Goal: Task Accomplishment & Management: Complete application form

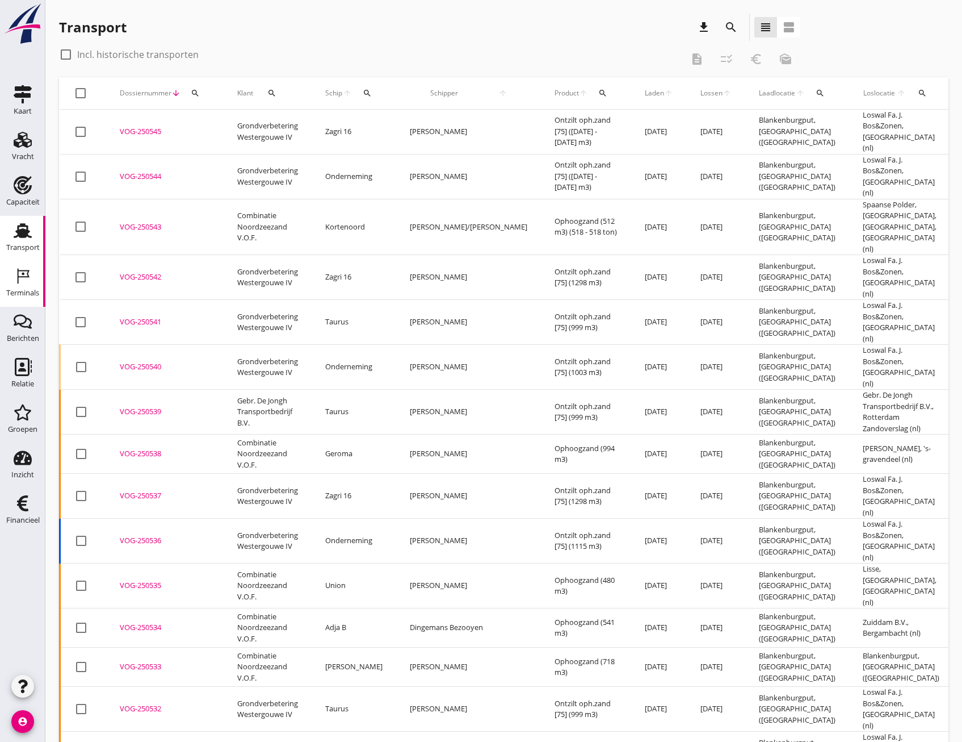
click at [21, 288] on div "Terminals" at bounding box center [22, 293] width 33 height 16
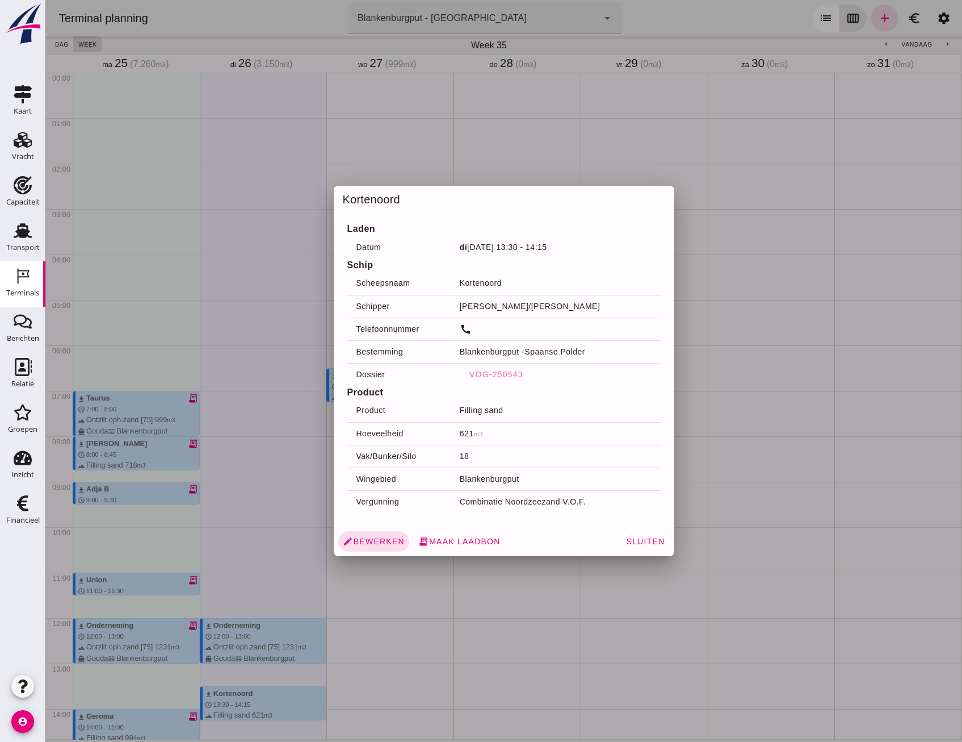
click at [249, 425] on div at bounding box center [503, 371] width 917 height 742
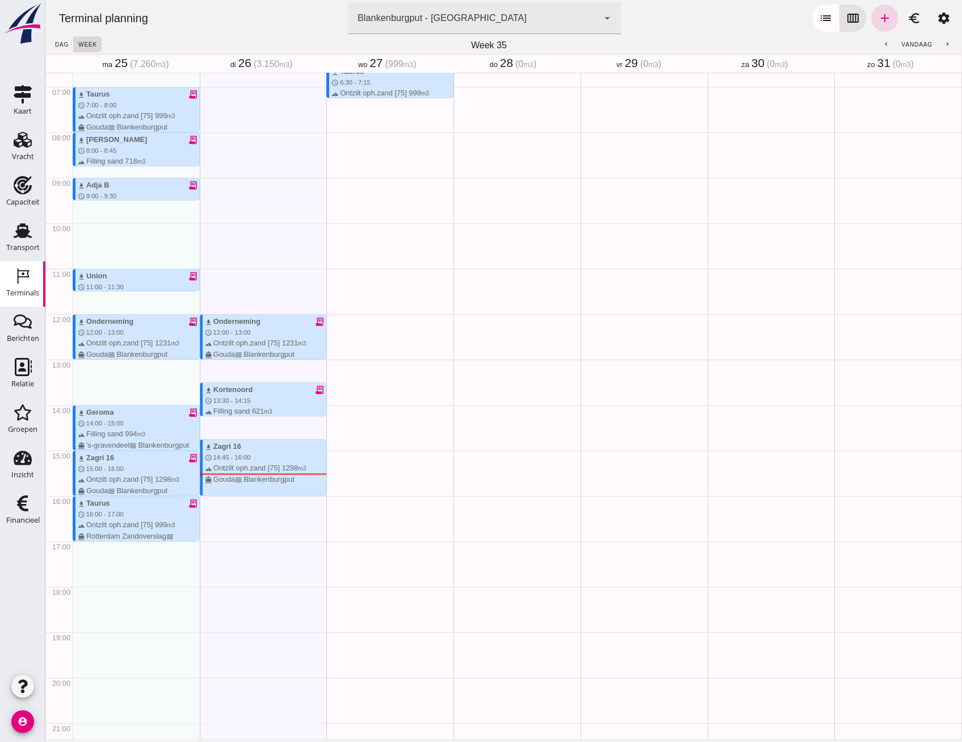
scroll to position [305, 0]
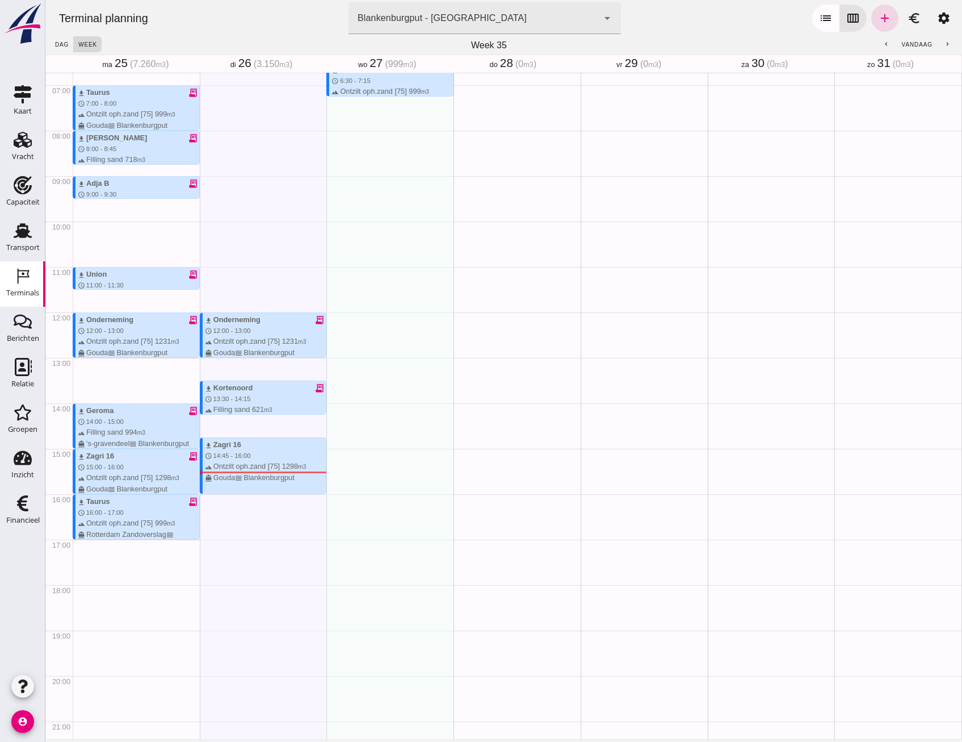
click at [371, 343] on div "download Taurus schedule 6:30 - 7:15 terrain Ontzilt oph.zand [75] 999 m3 direc…" at bounding box center [390, 312] width 127 height 1090
type input "Combinatie Noordzeezand V.O.F."
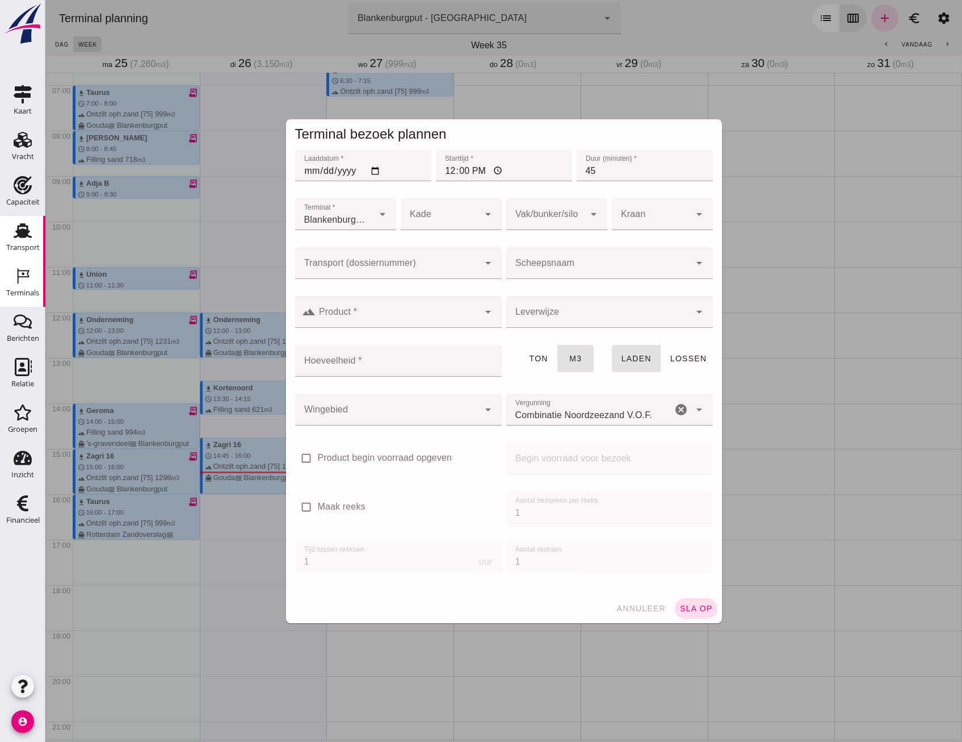
click at [27, 228] on use at bounding box center [23, 230] width 18 height 15
click at [366, 278] on div at bounding box center [387, 263] width 184 height 32
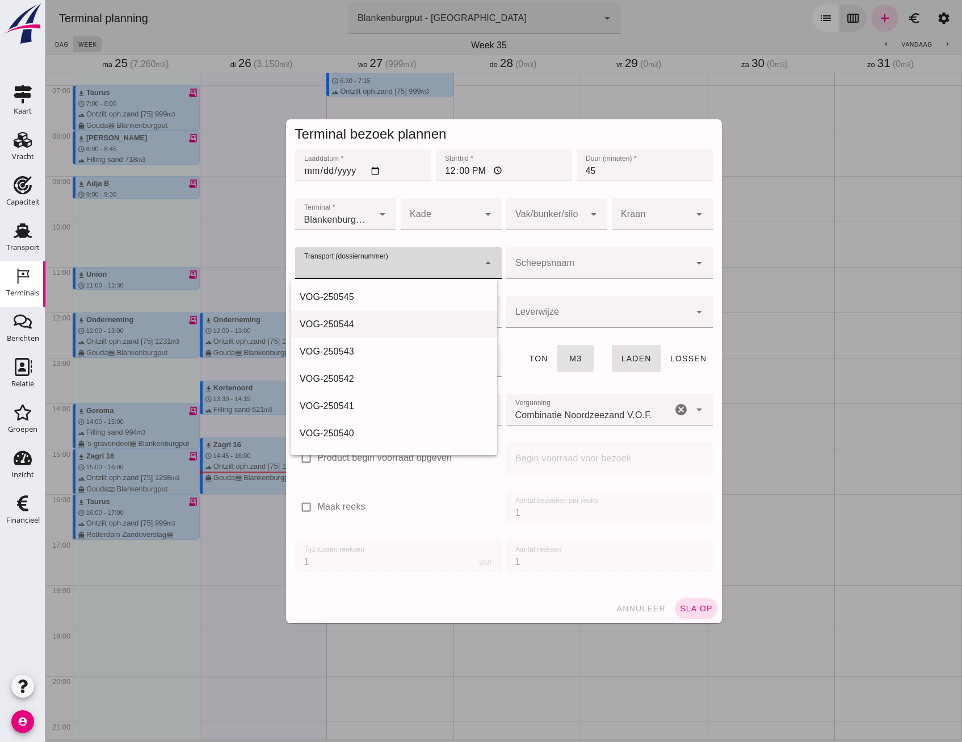
click at [357, 317] on div "VOG-250544" at bounding box center [394, 324] width 207 height 27
type input "VOG-250544"
type input "franco_on_shore"
type input "1231"
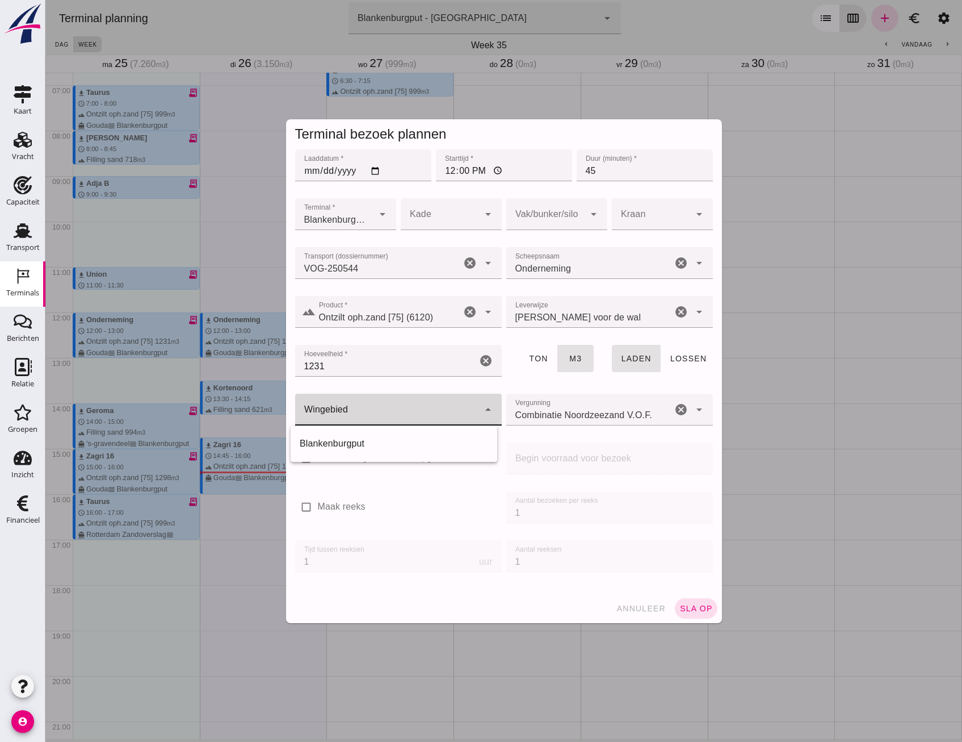
click at [388, 403] on div at bounding box center [387, 410] width 184 height 32
drag, startPoint x: 382, startPoint y: 441, endPoint x: 390, endPoint y: 430, distance: 13.1
click at [382, 441] on div "Blankenburgput" at bounding box center [394, 444] width 189 height 14
type input "333"
click at [519, 206] on div at bounding box center [546, 214] width 78 height 32
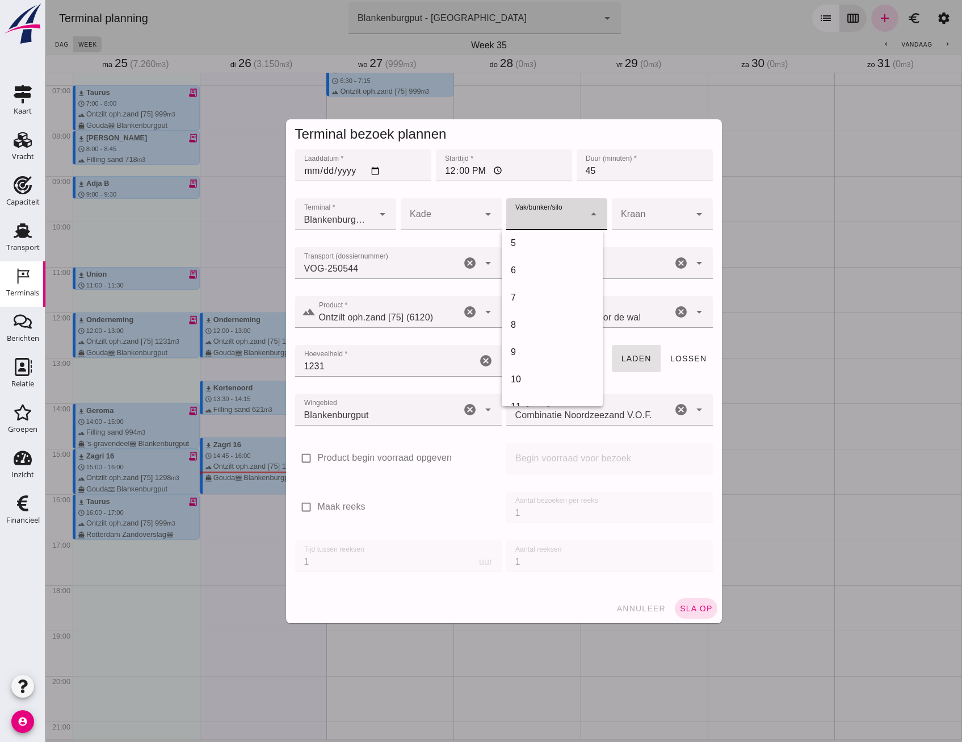
scroll to position [341, 0]
click at [526, 366] on div "18" at bounding box center [552, 371] width 83 height 14
type input "366"
click at [687, 609] on span "sla op" at bounding box center [697, 608] width 34 height 9
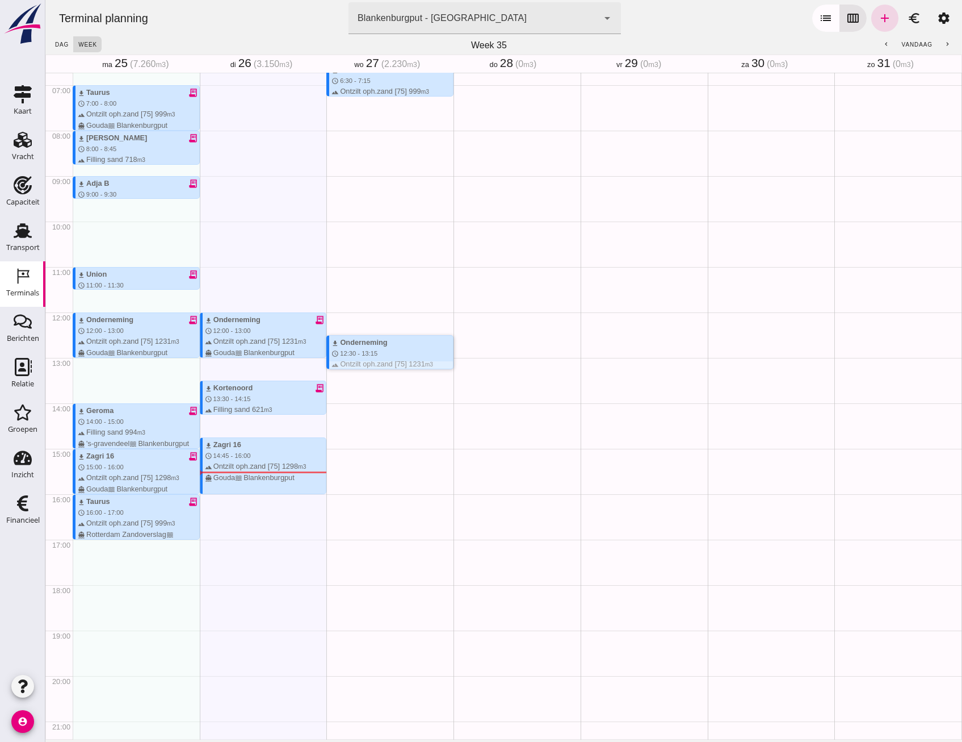
click at [405, 355] on div "download Onderneming schedule 12:30 - 13:15 terrain Ontzilt oph.zand [75] 1231 …" at bounding box center [393, 359] width 122 height 44
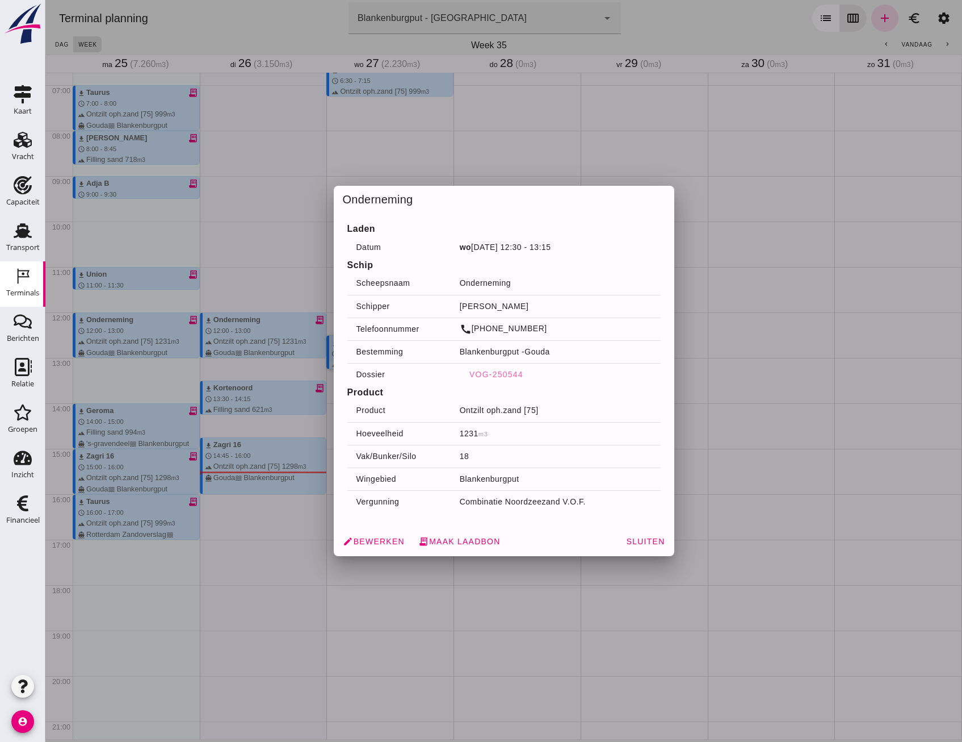
click at [754, 372] on div at bounding box center [503, 371] width 917 height 742
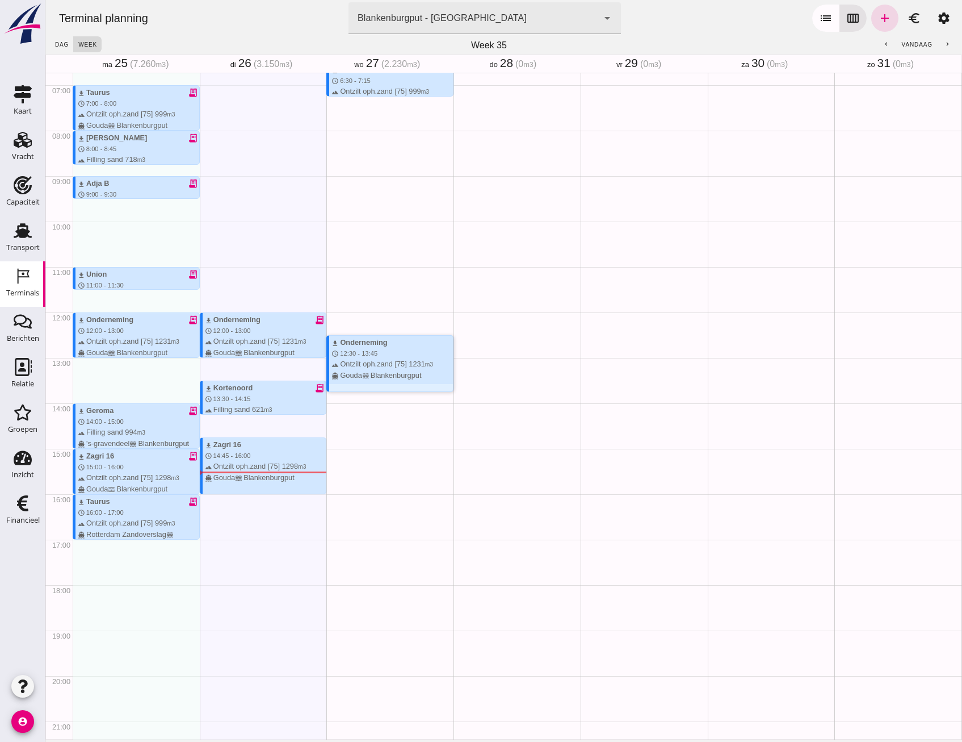
drag, startPoint x: 384, startPoint y: 366, endPoint x: 383, endPoint y: 387, distance: 21.0
click at [383, 387] on div at bounding box center [391, 387] width 124 height 7
drag, startPoint x: 362, startPoint y: 420, endPoint x: 365, endPoint y: 464, distance: 44.9
click at [365, 465] on div "download Taurus schedule 6:30 - 7:15 terrain Ontzilt oph.zand [75] 999 m3 direc…" at bounding box center [390, 312] width 127 height 1090
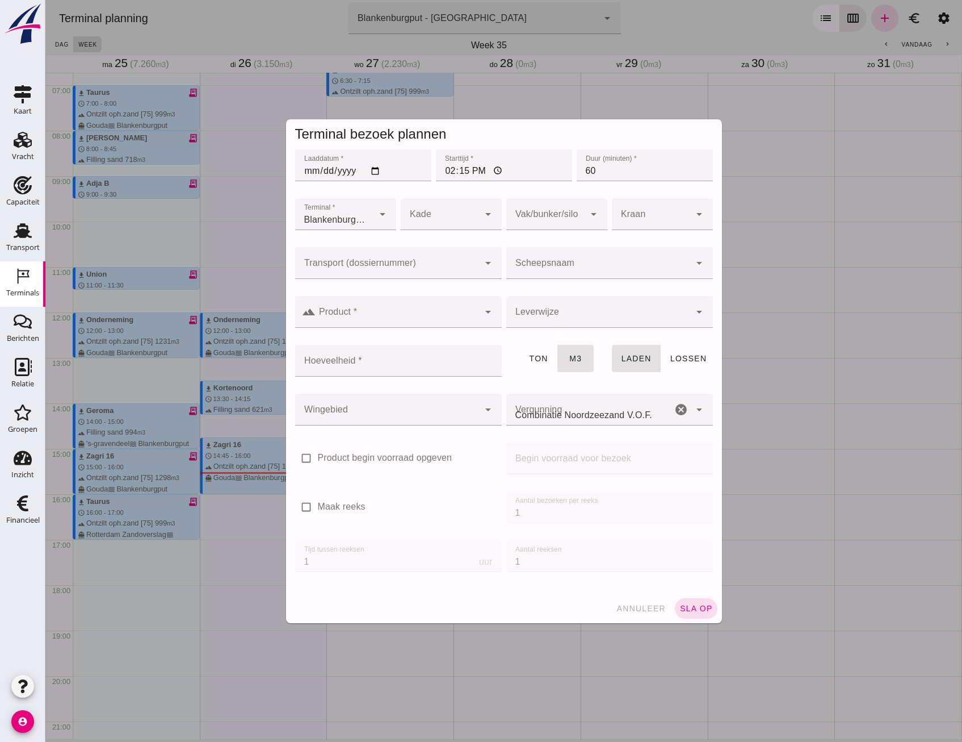
type input "Combinatie Noordzeezand V.O.F."
click at [400, 313] on input "Product *" at bounding box center [398, 318] width 164 height 14
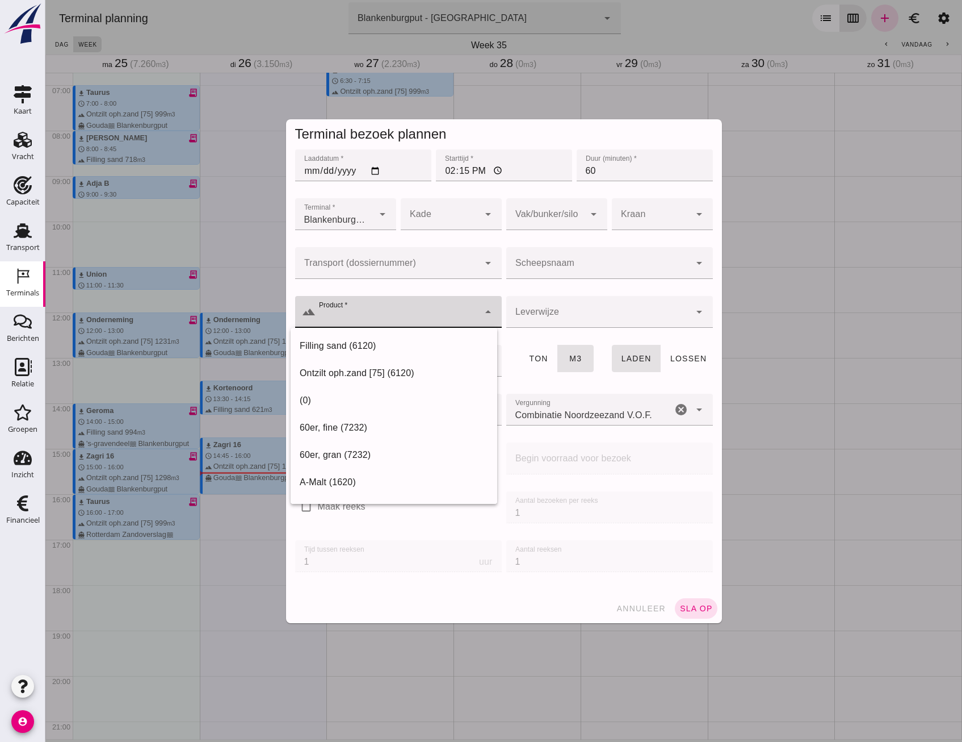
click at [362, 277] on div at bounding box center [387, 263] width 184 height 32
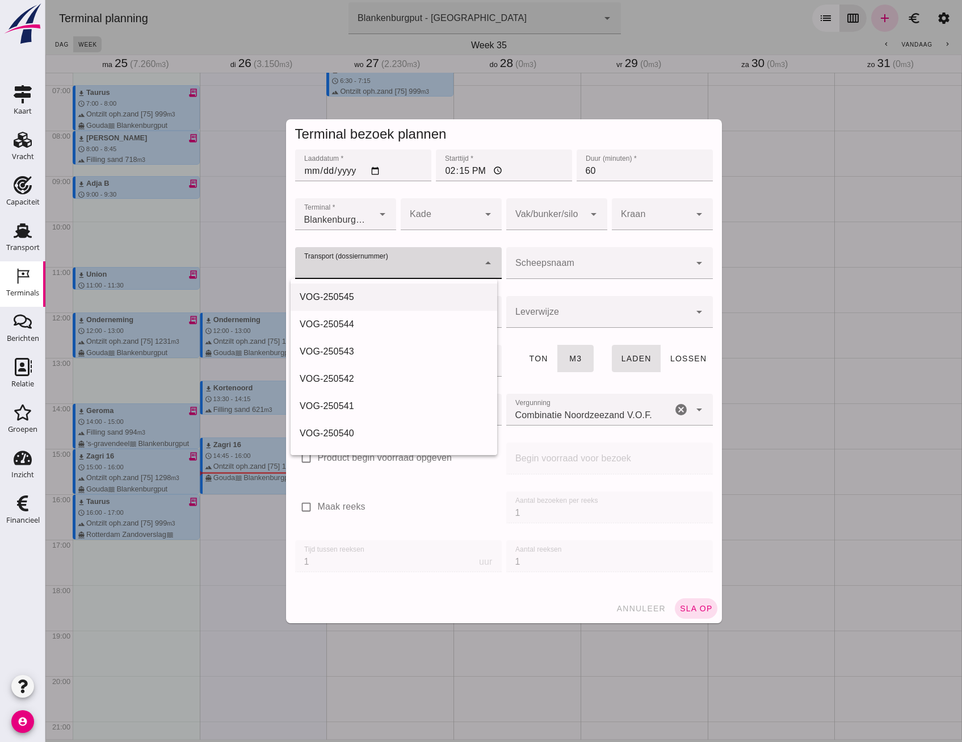
click at [361, 299] on div "VOG-250545" at bounding box center [394, 297] width 189 height 14
type input "VOG-250545"
type input "franco_on_shore"
type input "1298"
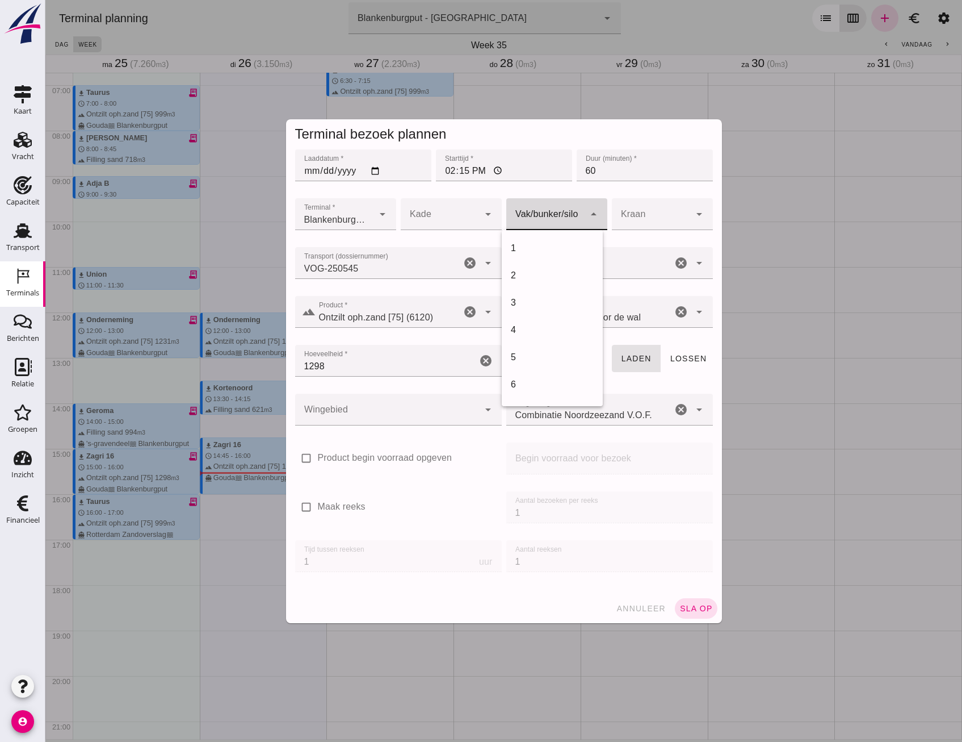
click at [548, 212] on div at bounding box center [546, 214] width 78 height 32
click at [531, 375] on div "18" at bounding box center [552, 371] width 83 height 14
type input "366"
click at [360, 421] on div at bounding box center [387, 410] width 184 height 32
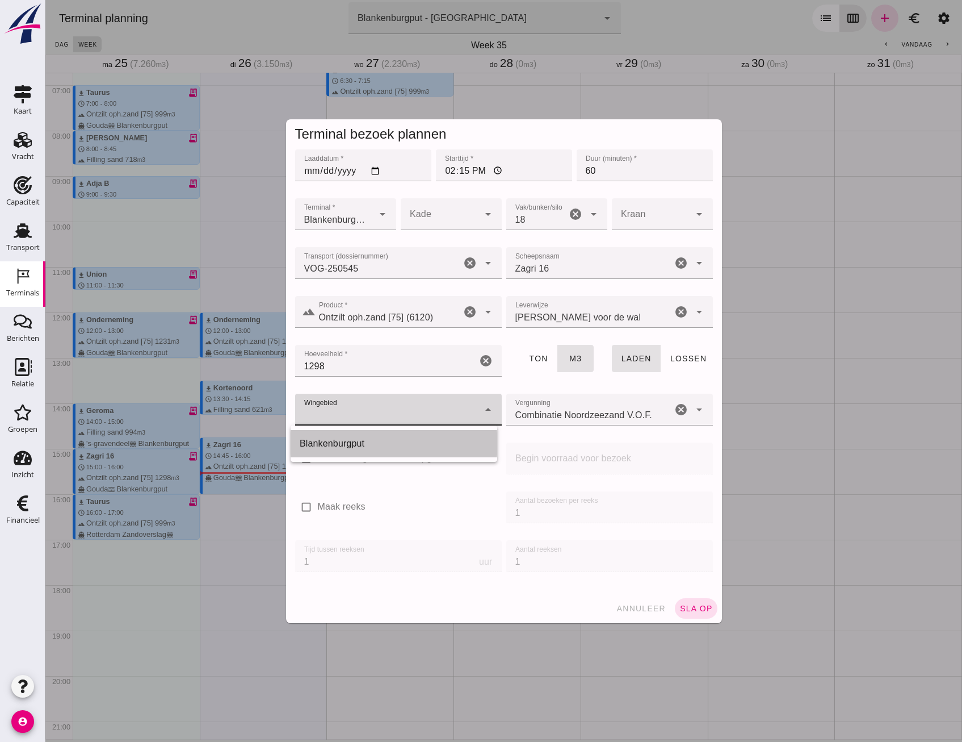
drag, startPoint x: 369, startPoint y: 441, endPoint x: 381, endPoint y: 439, distance: 12.6
click at [369, 441] on div "Blankenburgput" at bounding box center [394, 444] width 189 height 14
type input "333"
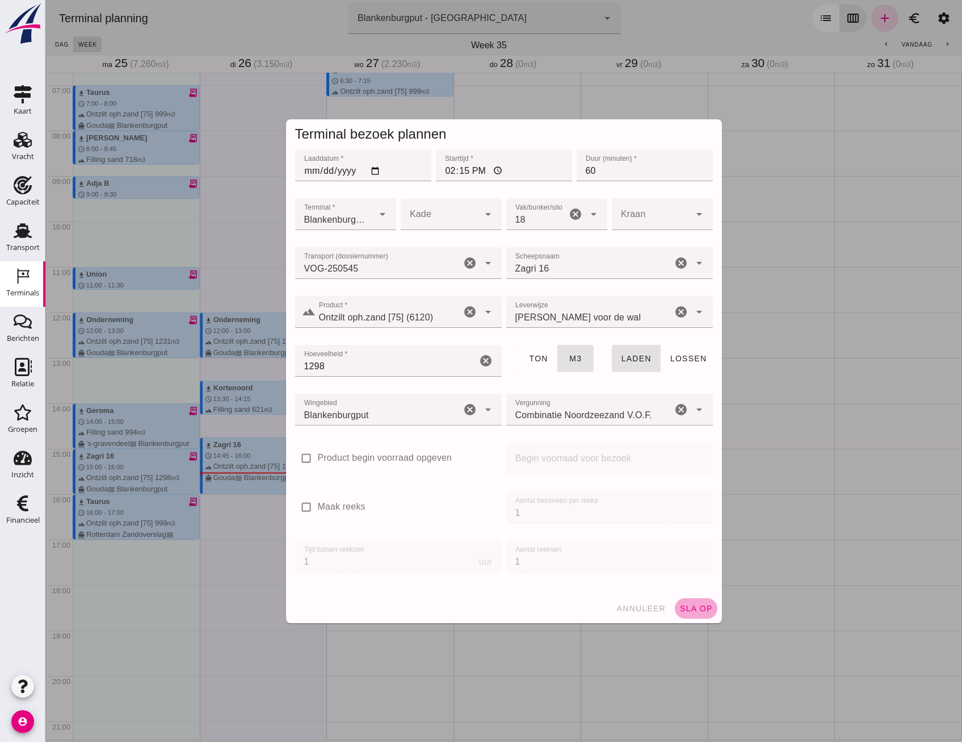
click at [693, 604] on span "sla op" at bounding box center [697, 608] width 34 height 9
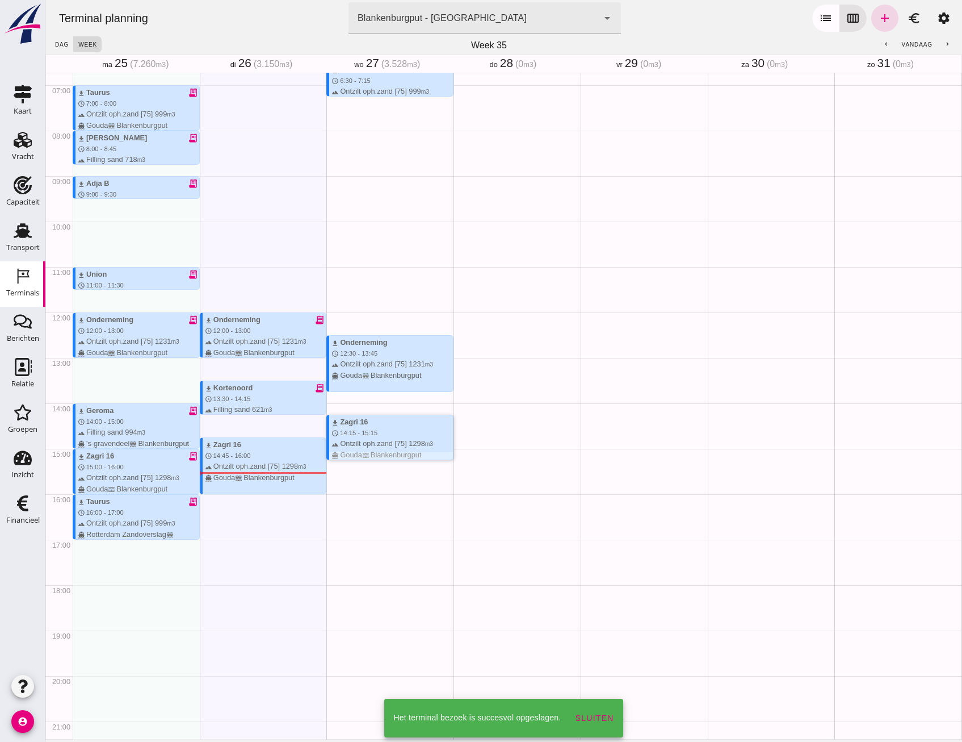
click at [387, 453] on div at bounding box center [391, 455] width 124 height 7
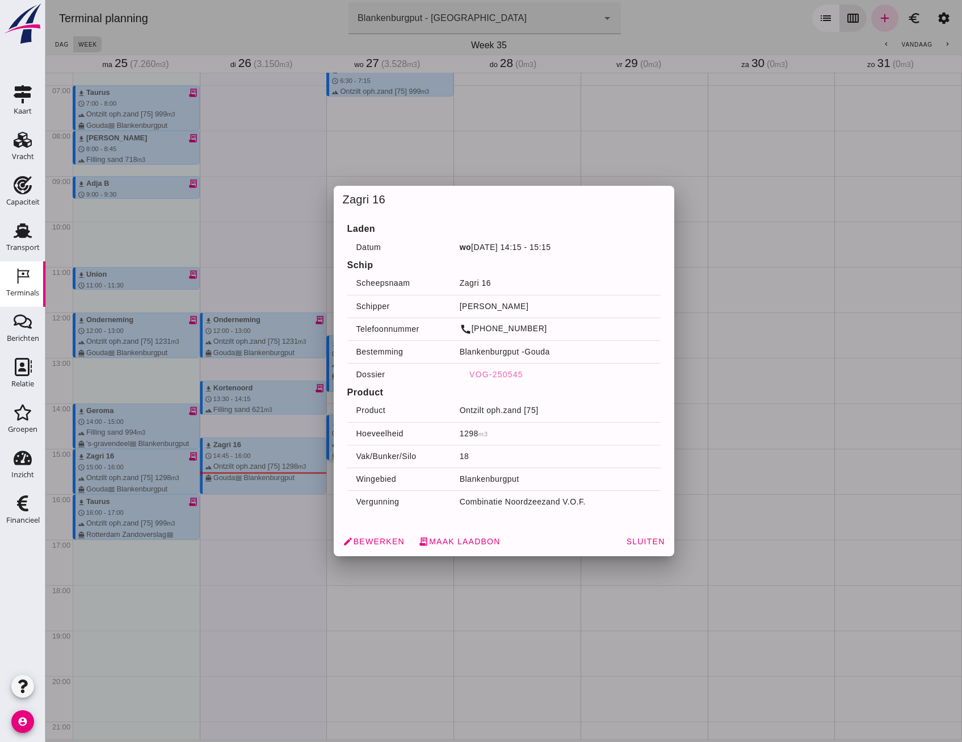
click at [762, 448] on div at bounding box center [503, 371] width 917 height 742
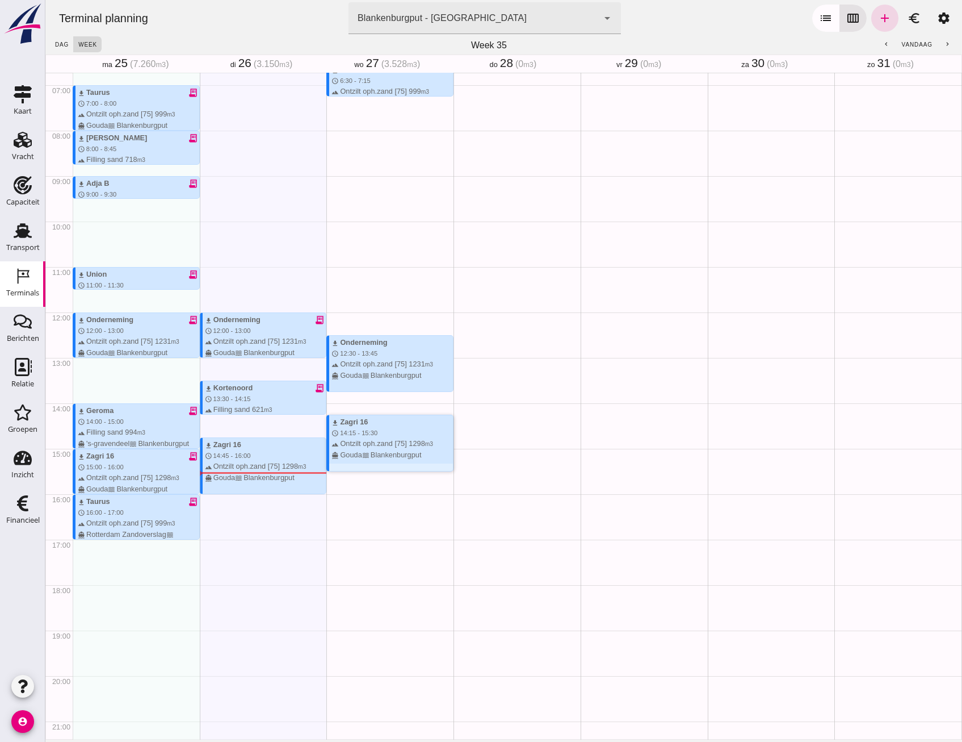
drag, startPoint x: 386, startPoint y: 458, endPoint x: 386, endPoint y: 468, distance: 10.2
click at [386, 468] on div at bounding box center [391, 466] width 124 height 7
click at [496, 454] on div "Geen afspraken" at bounding box center [517, 312] width 127 height 1090
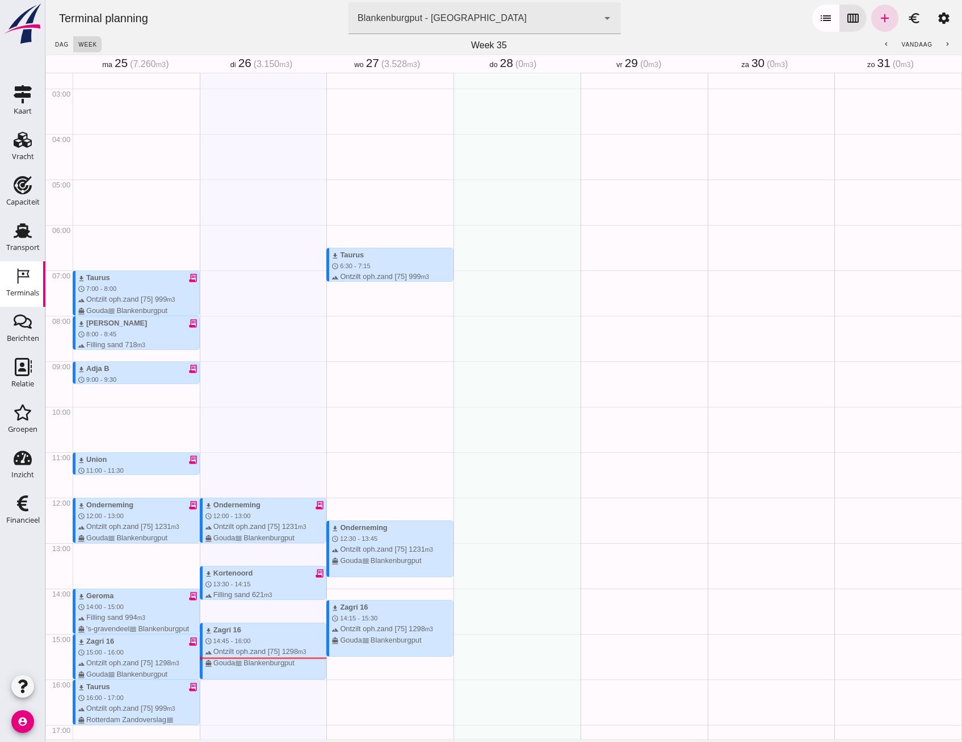
scroll to position [78, 0]
